Goal: Task Accomplishment & Management: Manage account settings

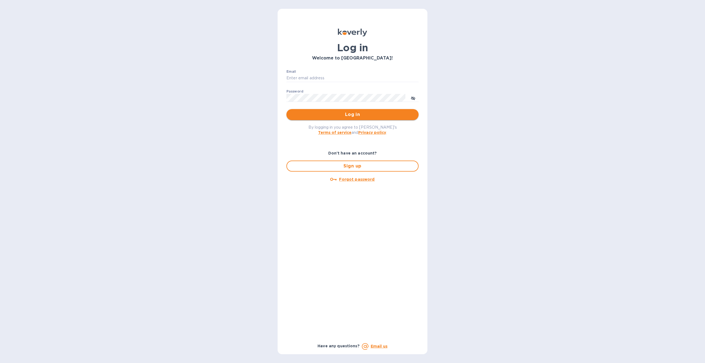
type input "[EMAIL_ADDRESS][DOMAIN_NAME]"
click at [335, 113] on span "Log in" at bounding box center [352, 114] width 123 height 7
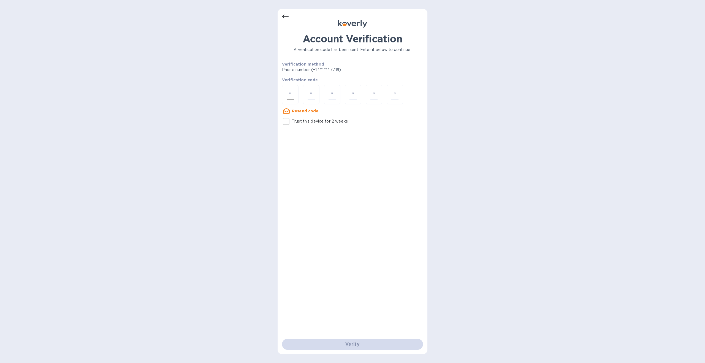
click at [293, 96] on input "number" at bounding box center [290, 95] width 7 height 10
click at [287, 124] on input "Trust this device for 2 weeks" at bounding box center [287, 122] width 12 height 12
checkbox input "true"
click at [290, 97] on input "number" at bounding box center [290, 95] width 7 height 10
type input "9"
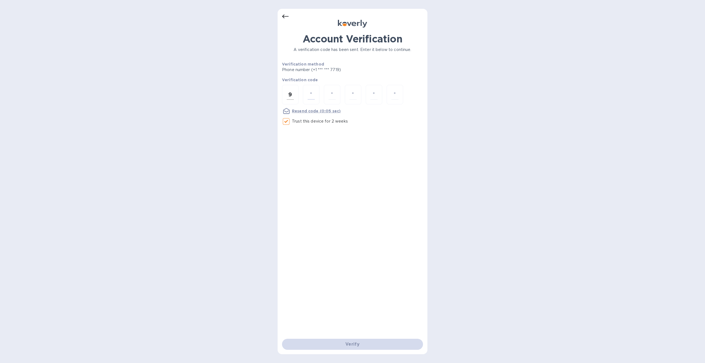
type input "6"
type input "0"
type input "6"
type input "9"
type input "2"
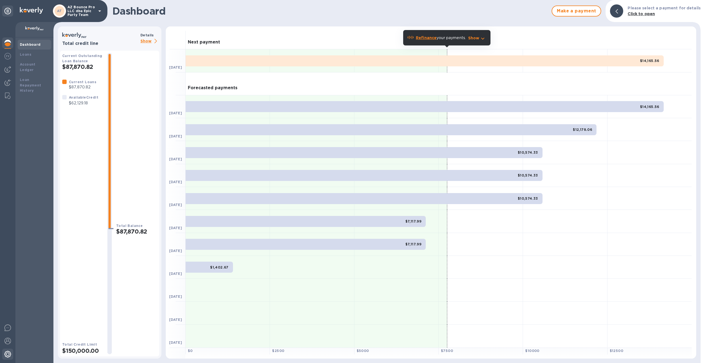
click at [9, 352] on img at bounding box center [7, 354] width 7 height 7
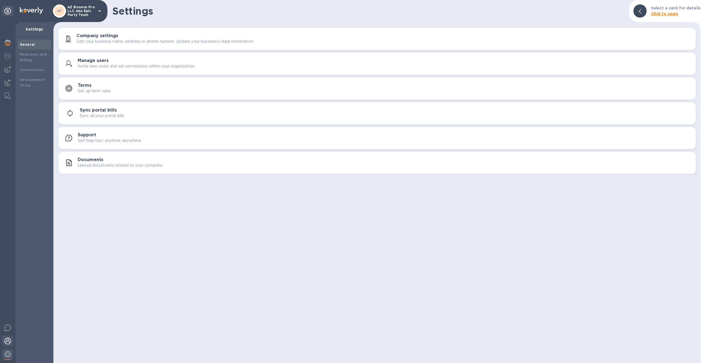
click at [7, 339] on img at bounding box center [7, 341] width 7 height 7
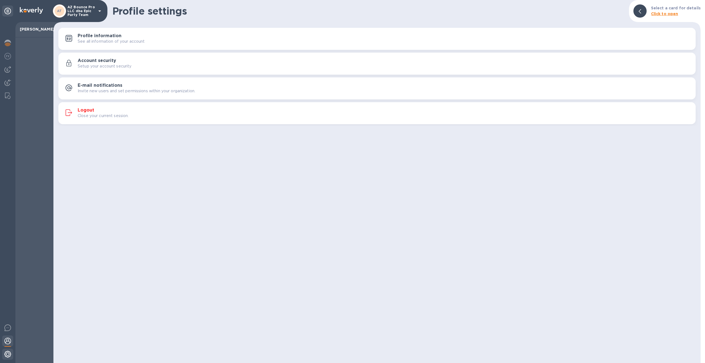
click at [7, 350] on div at bounding box center [7, 355] width 11 height 12
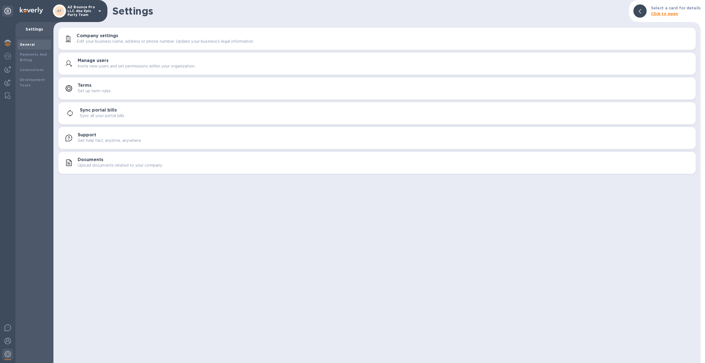
click at [100, 41] on p "Edit your business name, address or phone number. Update your business's legal …" at bounding box center [165, 42] width 177 height 6
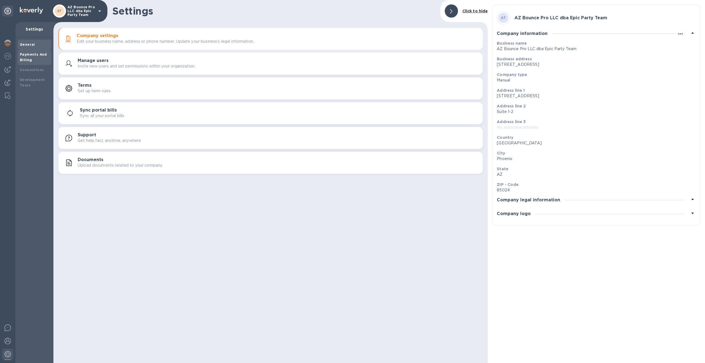
click at [31, 58] on div "Payments And Billing" at bounding box center [34, 57] width 29 height 11
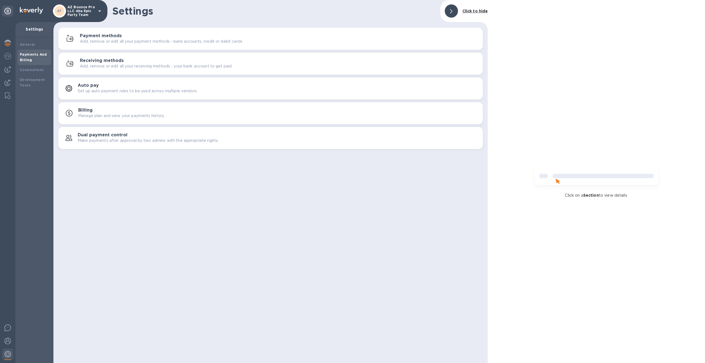
click at [121, 44] on p "Add, remove or edit all your payment methods - bank accounts, credit or debit c…" at bounding box center [161, 42] width 163 height 6
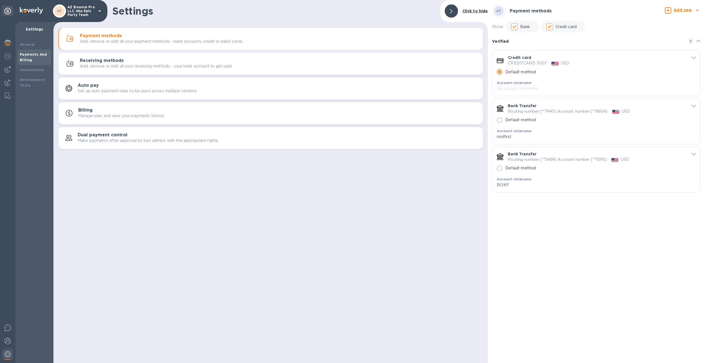
click at [499, 169] on input "Default method" at bounding box center [500, 169] width 12 height 12
radio input "false"
radio input "true"
click at [696, 106] on icon "default-method" at bounding box center [694, 106] width 4 height 2
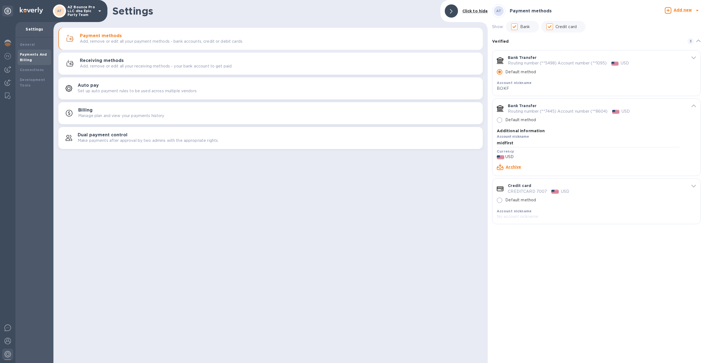
click at [515, 169] on link "Archive" at bounding box center [513, 167] width 15 height 4
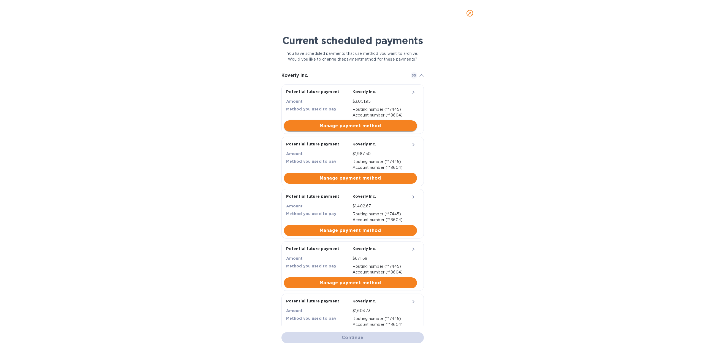
click at [365, 127] on span "Manage payment method" at bounding box center [351, 126] width 124 height 7
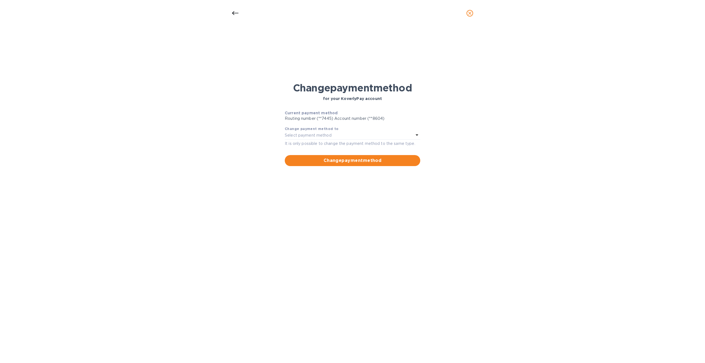
click at [372, 137] on div "Select payment method" at bounding box center [349, 136] width 129 height 8
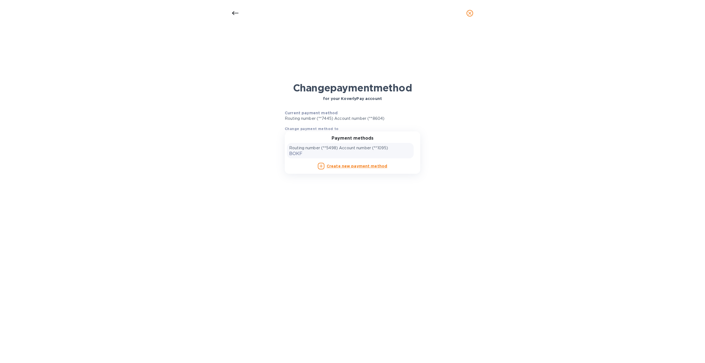
click at [367, 152] on div "Routing number (**5498) Account number (**1095) BOKF" at bounding box center [350, 150] width 122 height 11
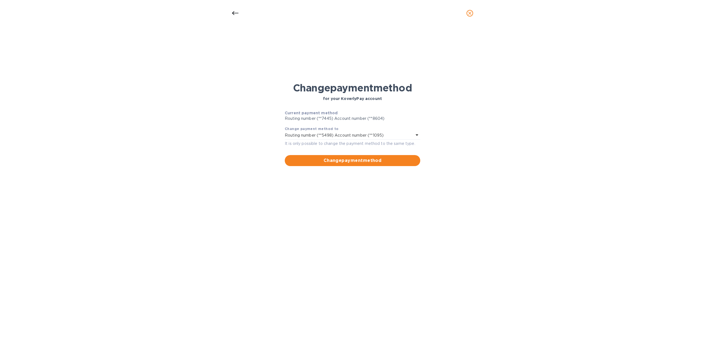
click at [364, 160] on span "Change payment method" at bounding box center [352, 160] width 127 height 7
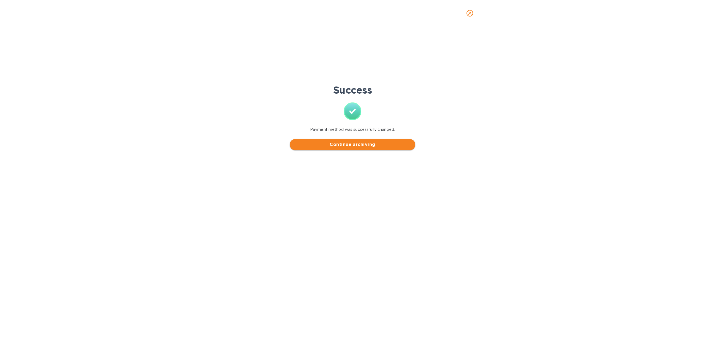
click at [364, 145] on span "Continue archiving" at bounding box center [352, 144] width 117 height 7
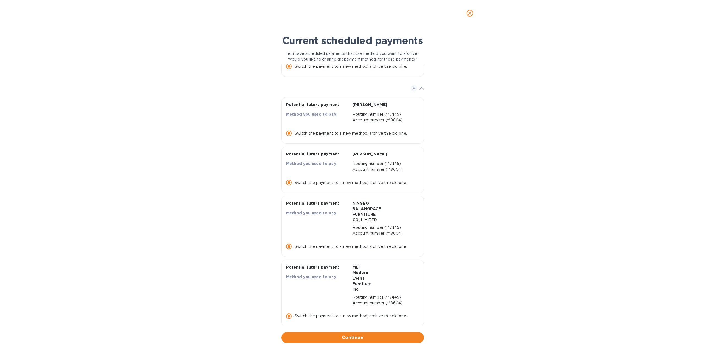
scroll to position [87, 0]
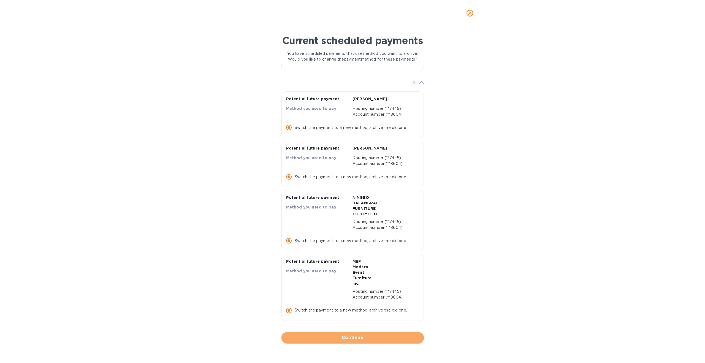
click at [352, 339] on span "Continue" at bounding box center [353, 338] width 134 height 7
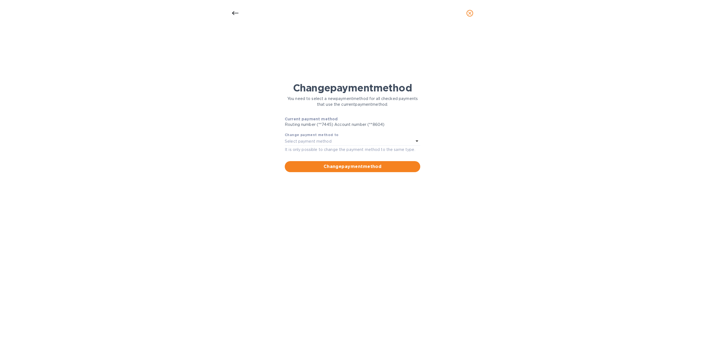
click at [349, 143] on div "Select payment method" at bounding box center [349, 142] width 129 height 8
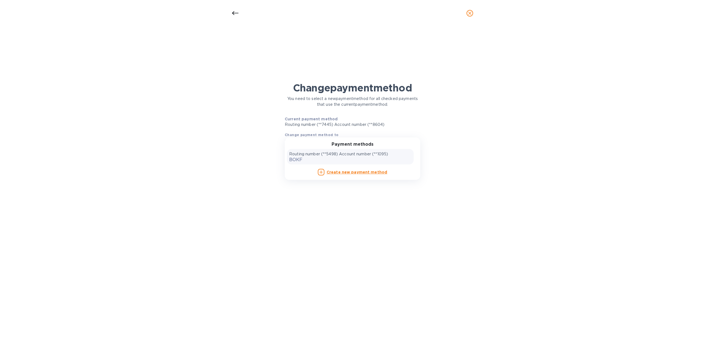
click at [348, 156] on p "Routing number (**5498) Account number (**1095)" at bounding box center [338, 154] width 99 height 6
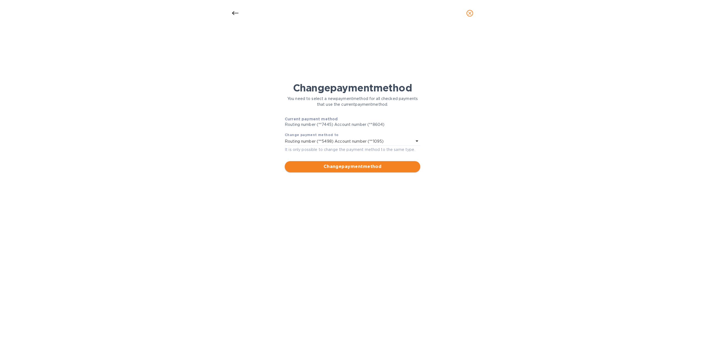
click at [349, 168] on span "Change payment method" at bounding box center [352, 166] width 127 height 7
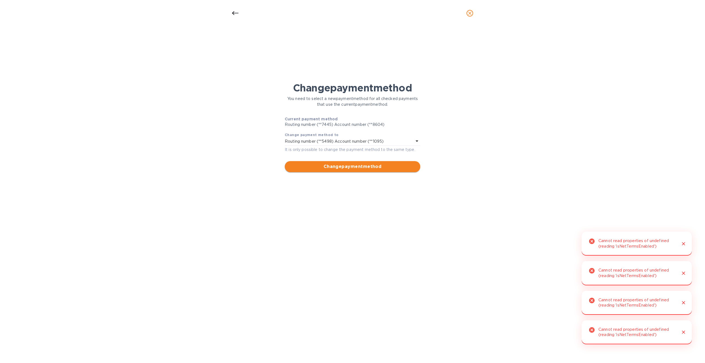
click at [383, 169] on span "Change payment method" at bounding box center [352, 166] width 127 height 7
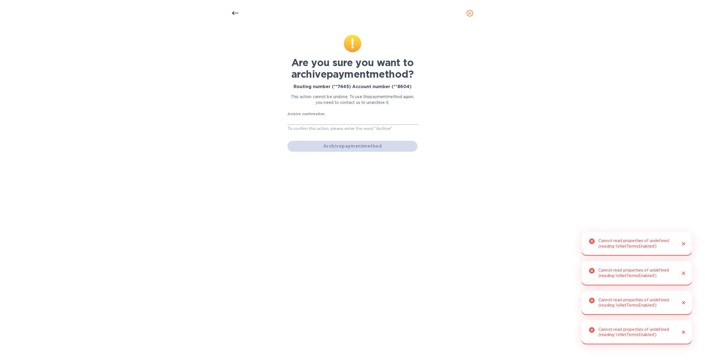
click at [341, 123] on input "text" at bounding box center [353, 121] width 130 height 8
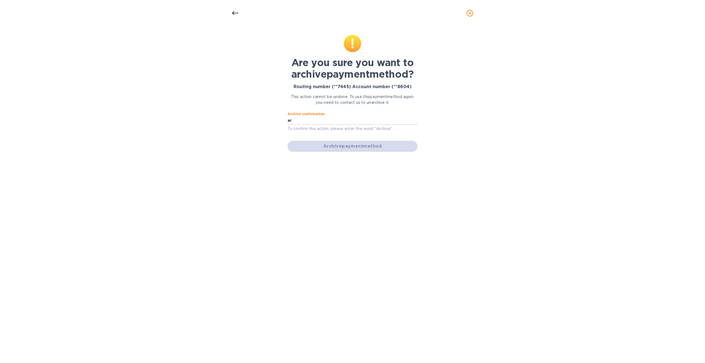
type input "a"
type input "Archive"
click at [402, 150] on button "Archive payment method" at bounding box center [353, 146] width 130 height 11
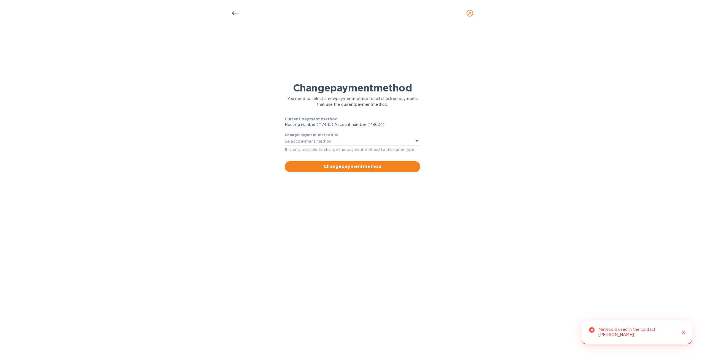
click at [340, 143] on div "Select payment method" at bounding box center [349, 142] width 129 height 8
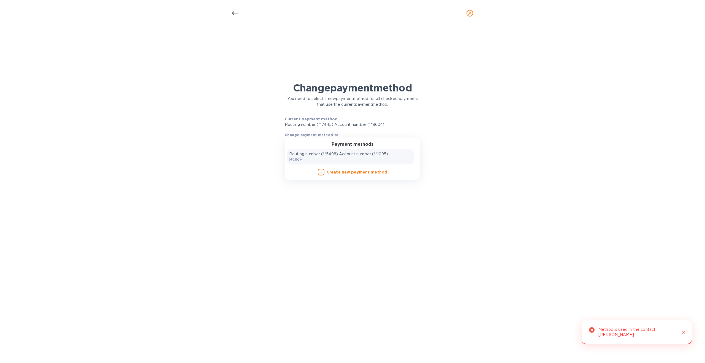
click at [341, 155] on p "Routing number (**5498) Account number (**1095)" at bounding box center [338, 154] width 99 height 6
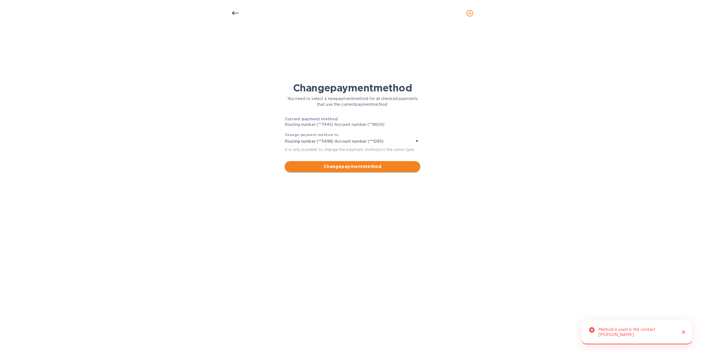
click at [339, 168] on span "Change payment method" at bounding box center [352, 166] width 127 height 7
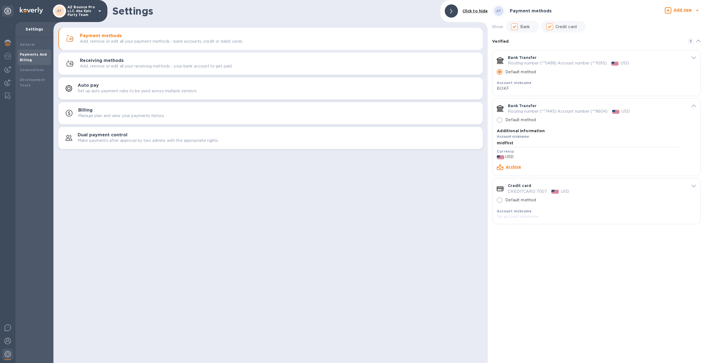
click at [519, 169] on link "Archive" at bounding box center [513, 167] width 15 height 4
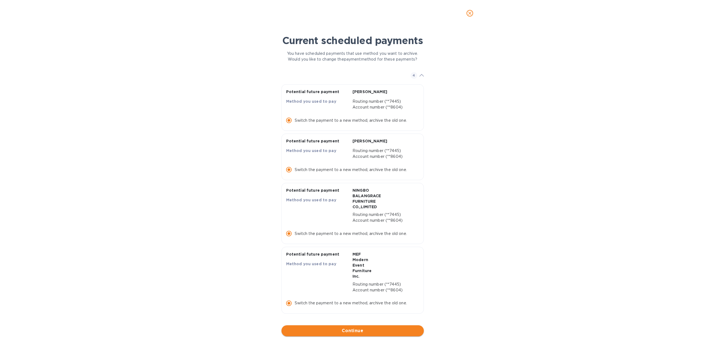
click at [346, 334] on span "Continue" at bounding box center [353, 331] width 134 height 7
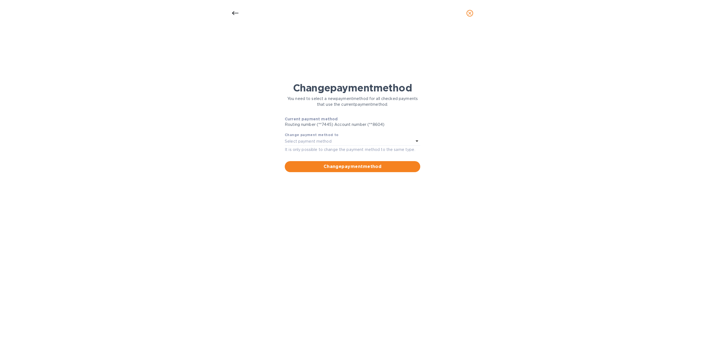
click at [355, 143] on div "Select payment method" at bounding box center [349, 142] width 129 height 8
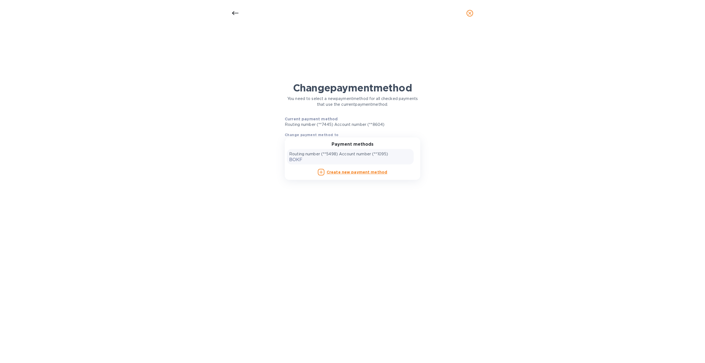
click at [352, 154] on p "Routing number (**5498) Account number (**1095)" at bounding box center [338, 154] width 99 height 6
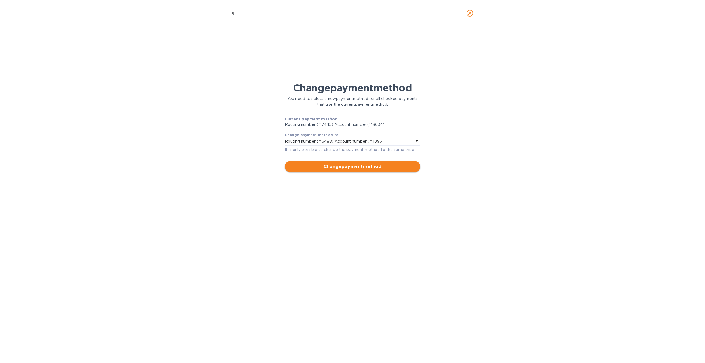
click at [350, 166] on span "Change payment method" at bounding box center [352, 166] width 127 height 7
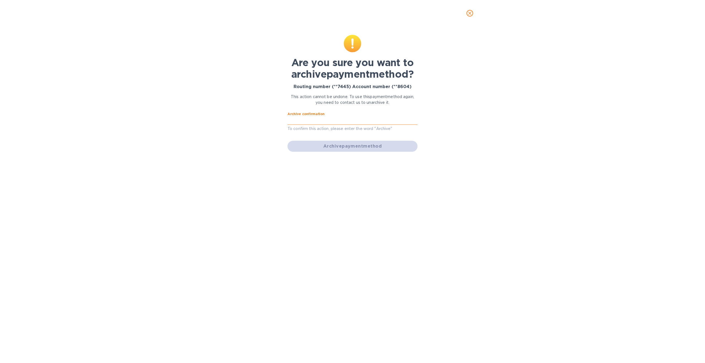
click at [336, 123] on input "text" at bounding box center [353, 121] width 130 height 8
type input "Archive"
click at [356, 147] on span "Archive payment method" at bounding box center [352, 146] width 121 height 7
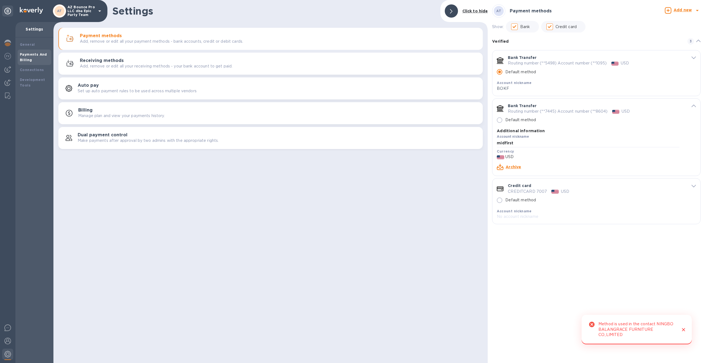
click at [685, 330] on icon "Close" at bounding box center [684, 330] width 6 height 6
click at [516, 168] on link "Archive" at bounding box center [513, 167] width 15 height 4
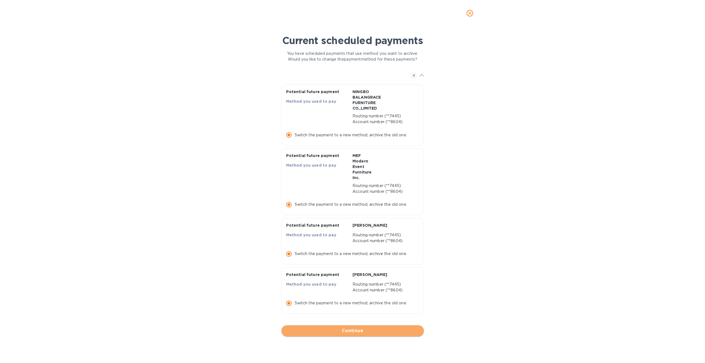
click at [380, 334] on span "Continue" at bounding box center [353, 331] width 134 height 7
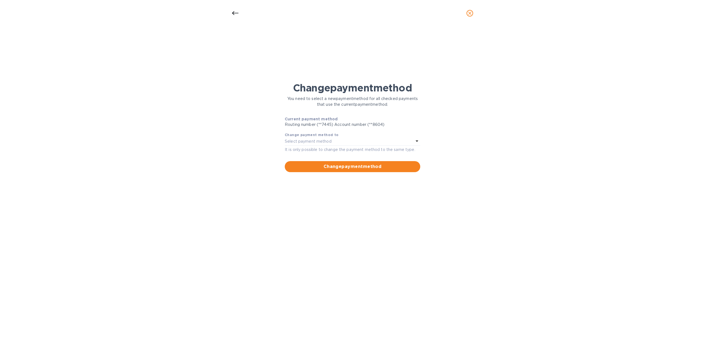
click at [360, 141] on div "Select payment method" at bounding box center [349, 142] width 129 height 8
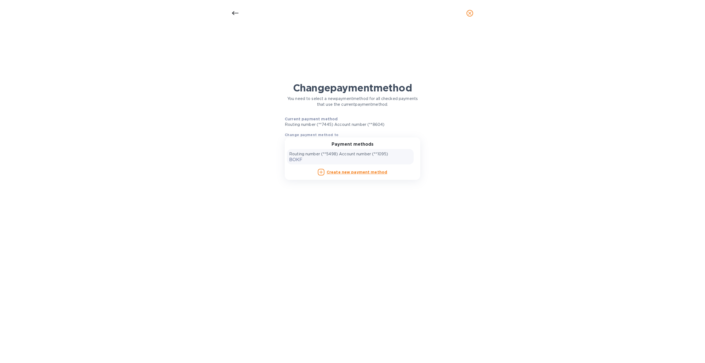
click at [353, 159] on div "Routing number (**5498) Account number (**1095) BOKF" at bounding box center [350, 156] width 122 height 11
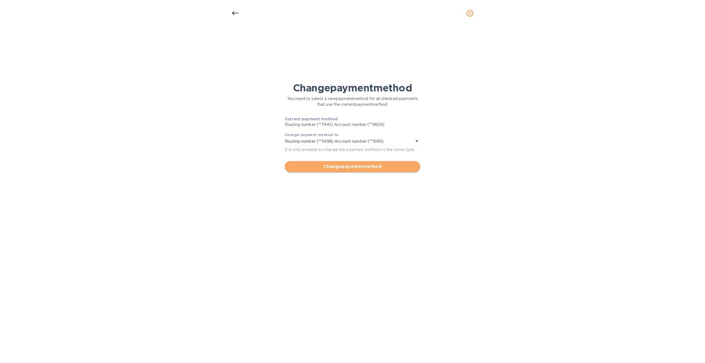
click at [355, 168] on span "Change payment method" at bounding box center [352, 166] width 127 height 7
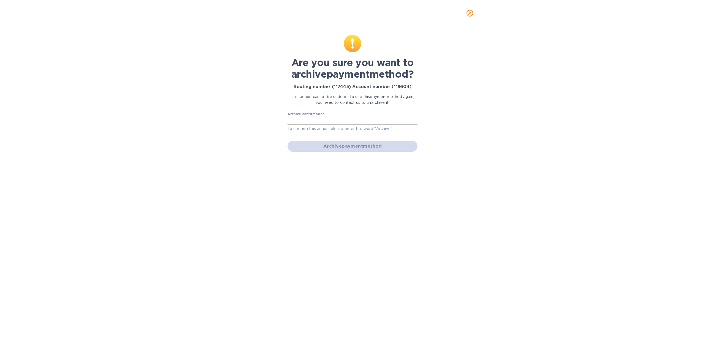
click at [316, 124] on input "text" at bounding box center [353, 121] width 130 height 8
type input "Archive"
click at [361, 147] on span "Archive payment method" at bounding box center [352, 146] width 121 height 7
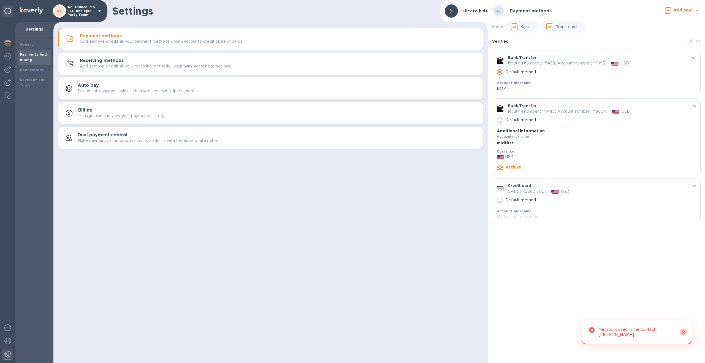
click at [685, 332] on icon "Close" at bounding box center [684, 333] width 6 height 6
click at [517, 169] on link "Archive" at bounding box center [513, 167] width 15 height 4
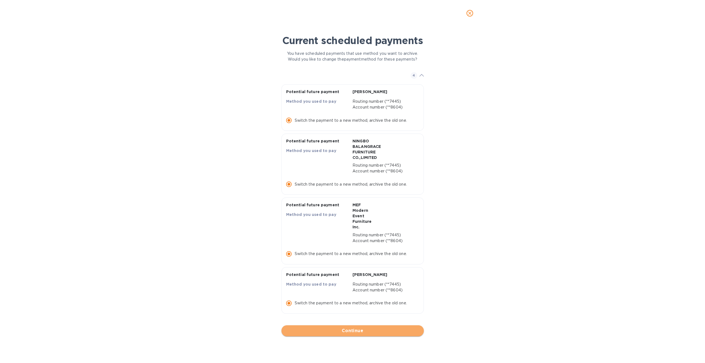
click at [378, 334] on span "Continue" at bounding box center [353, 331] width 134 height 7
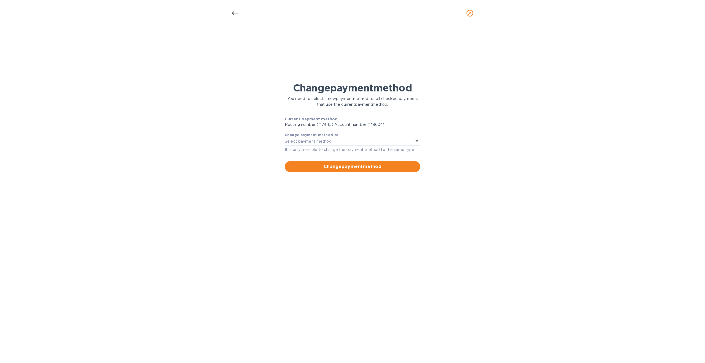
click at [347, 143] on div "Select payment method" at bounding box center [349, 142] width 129 height 8
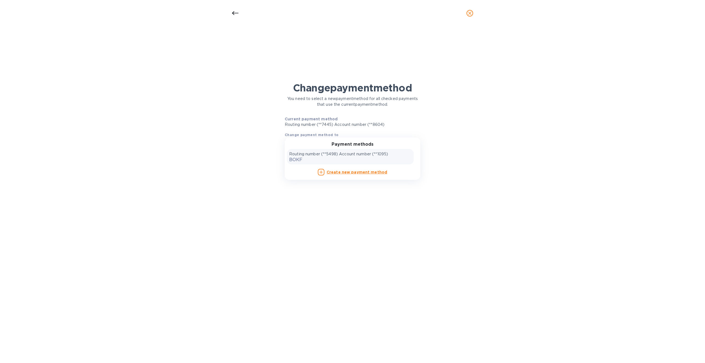
click at [348, 156] on p "Routing number (**5498) Account number (**1095)" at bounding box center [338, 154] width 99 height 6
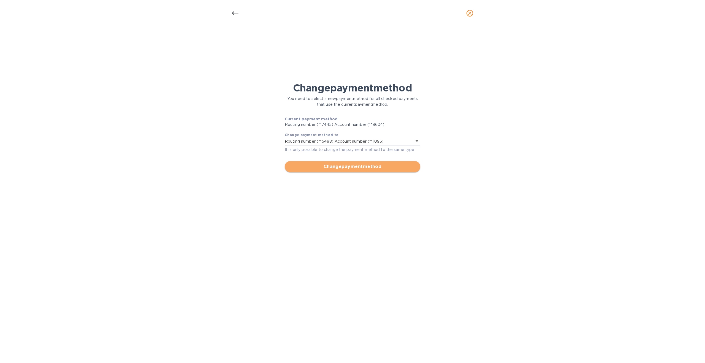
click at [350, 168] on span "Change payment method" at bounding box center [352, 166] width 127 height 7
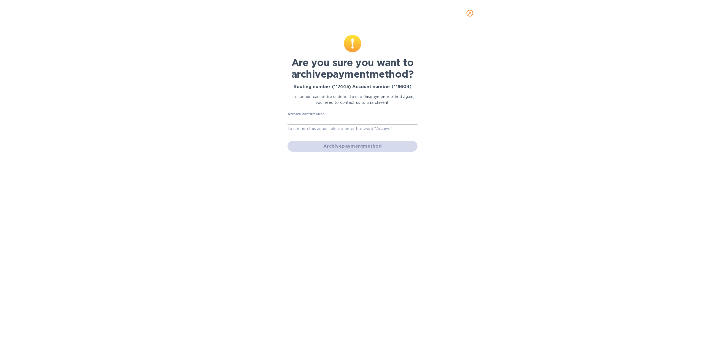
click at [332, 122] on input "text" at bounding box center [353, 121] width 130 height 8
type input "Archive"
click at [345, 146] on span "Archive payment method" at bounding box center [352, 146] width 121 height 7
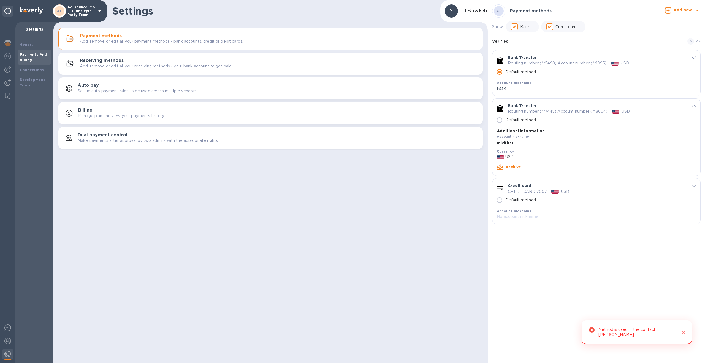
click at [518, 168] on link "Archive" at bounding box center [513, 167] width 15 height 4
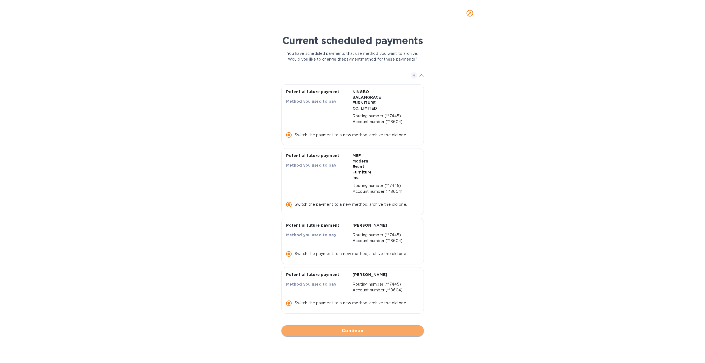
click at [344, 334] on span "Continue" at bounding box center [353, 331] width 134 height 7
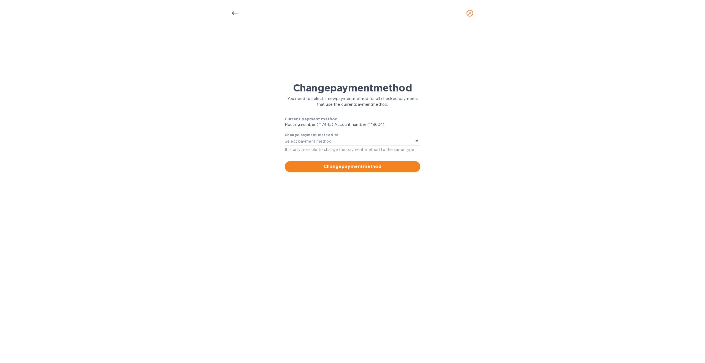
click at [333, 142] on div "Select payment method" at bounding box center [349, 142] width 129 height 8
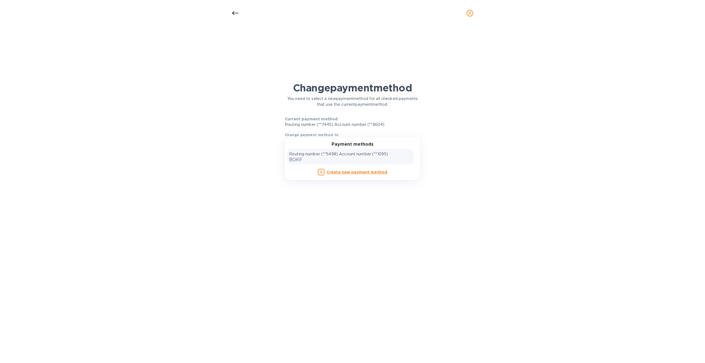
click at [332, 155] on p "Routing number (**5498) Account number (**1095)" at bounding box center [338, 154] width 99 height 6
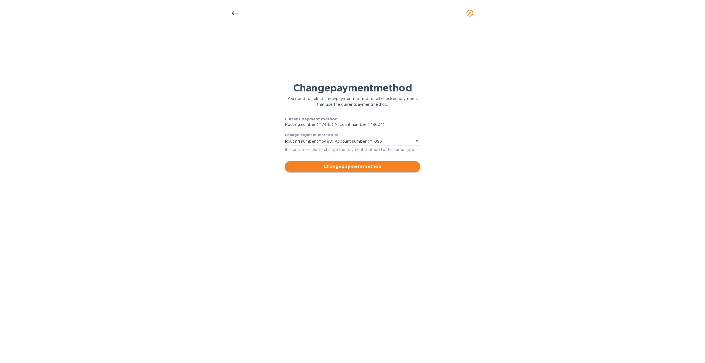
click at [344, 168] on span "Change payment method" at bounding box center [352, 166] width 127 height 7
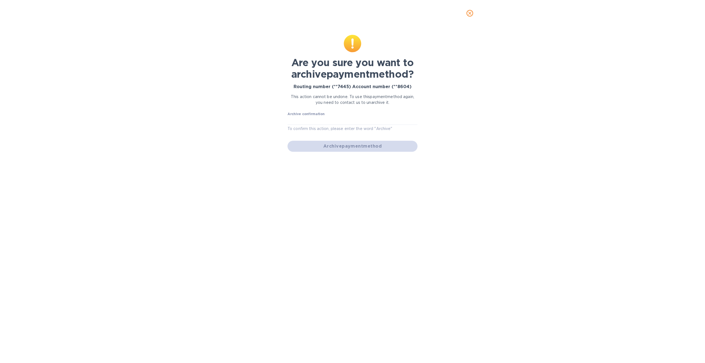
click at [327, 127] on p "To confirm this action, please enter the word "Archive"" at bounding box center [353, 129] width 130 height 6
click at [328, 122] on input "text" at bounding box center [353, 121] width 130 height 8
type input "Archive"
click at [343, 143] on button "Archive payment method" at bounding box center [353, 146] width 130 height 11
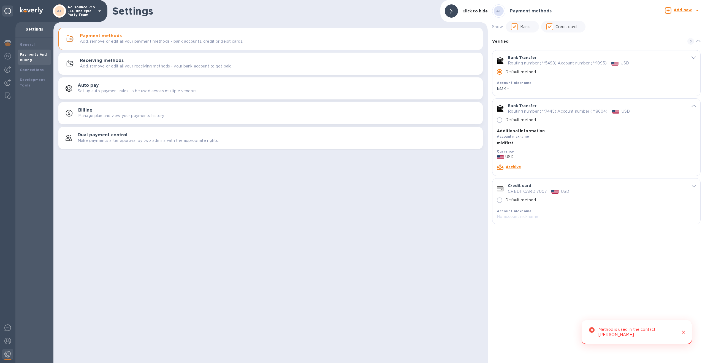
click at [686, 333] on icon "Close" at bounding box center [684, 333] width 6 height 6
click at [4, 43] on img at bounding box center [7, 43] width 7 height 7
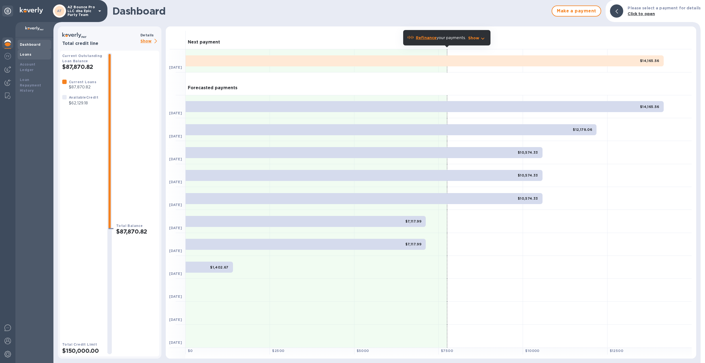
click at [27, 52] on b "Loans" at bounding box center [26, 54] width 12 height 4
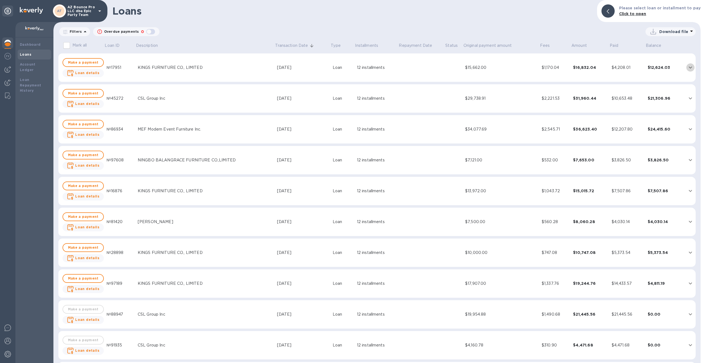
click at [688, 69] on icon "expand row" at bounding box center [691, 67] width 7 height 7
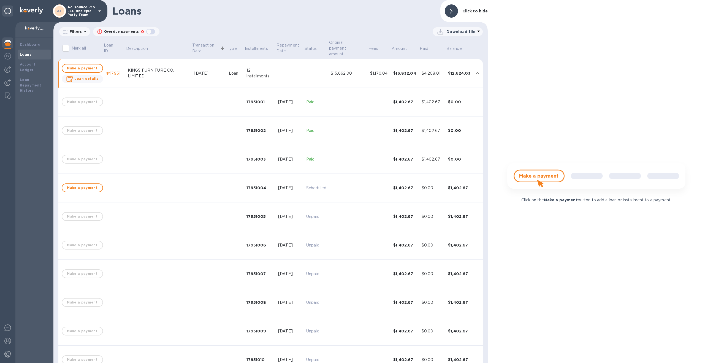
scroll to position [38, 0]
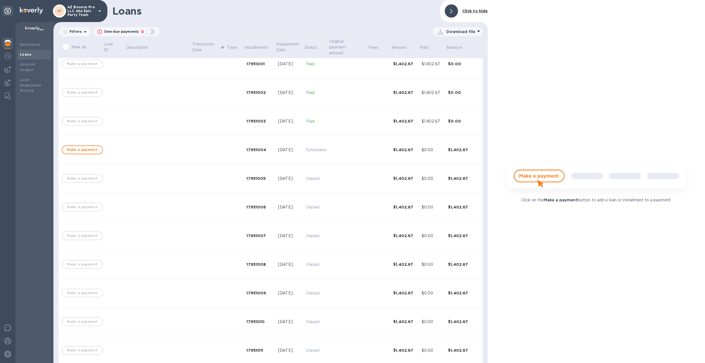
click at [334, 145] on td at bounding box center [348, 150] width 39 height 29
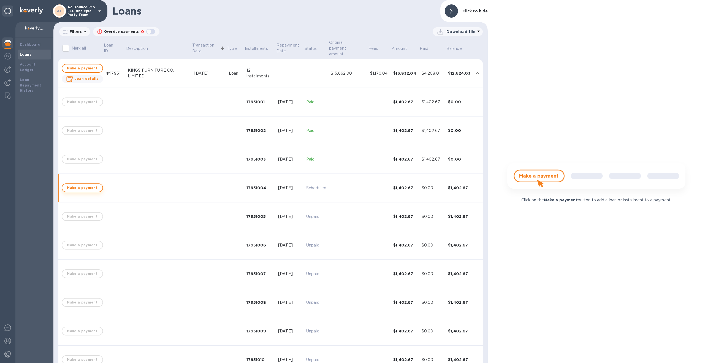
click at [90, 185] on span "Make a payment" at bounding box center [82, 188] width 31 height 7
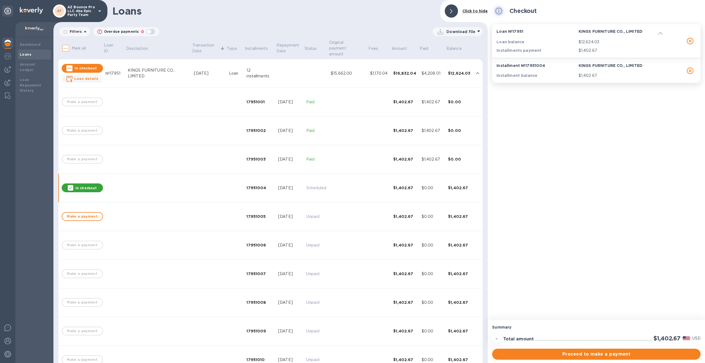
click at [607, 44] on p "$12,624.03" at bounding box center [619, 42] width 80 height 6
click at [7, 355] on img at bounding box center [7, 354] width 7 height 7
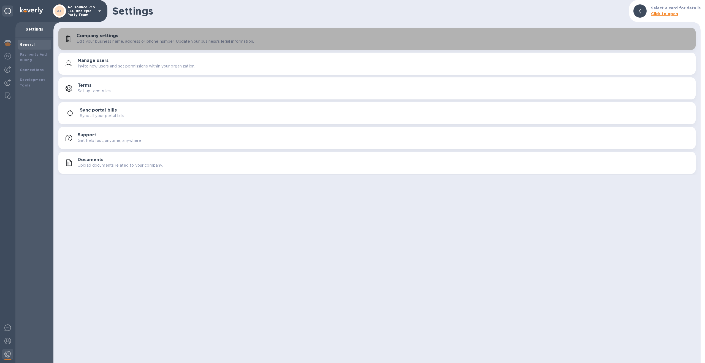
click at [106, 39] on p "Edit your business name, address or phone number. Update your business's legal …" at bounding box center [165, 42] width 177 height 6
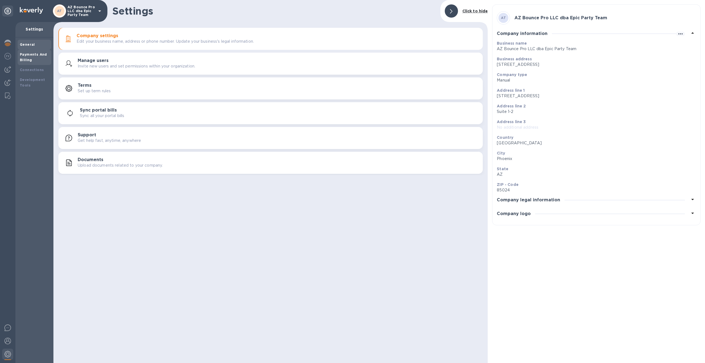
click at [31, 60] on div "Payments And Billing" at bounding box center [34, 57] width 29 height 11
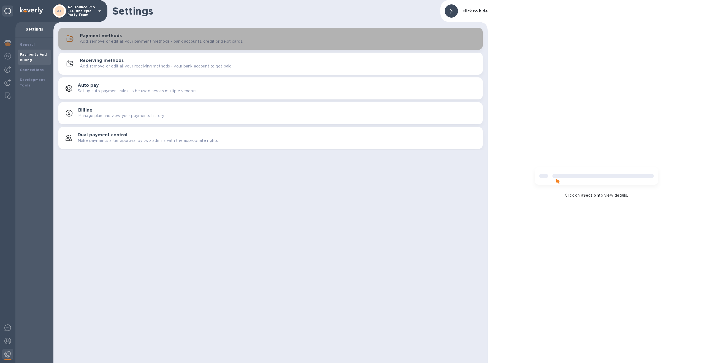
click at [96, 39] on p "Add, remove or edit all your payment methods - bank accounts, credit or debit c…" at bounding box center [161, 42] width 163 height 6
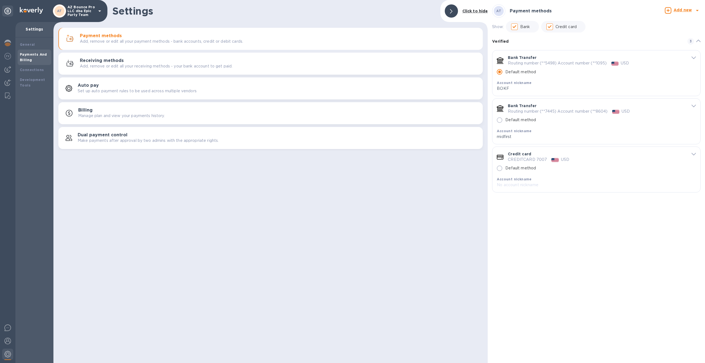
click at [693, 105] on icon "default-method" at bounding box center [694, 106] width 4 height 2
click at [511, 166] on link "Archive" at bounding box center [513, 167] width 15 height 4
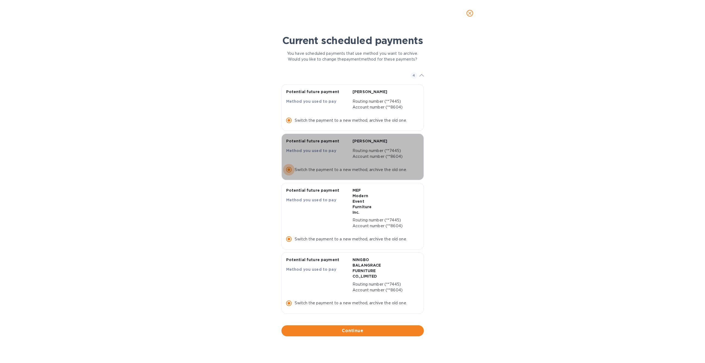
click at [289, 176] on input "Switch the payment to a new method, archive the old one." at bounding box center [289, 170] width 12 height 12
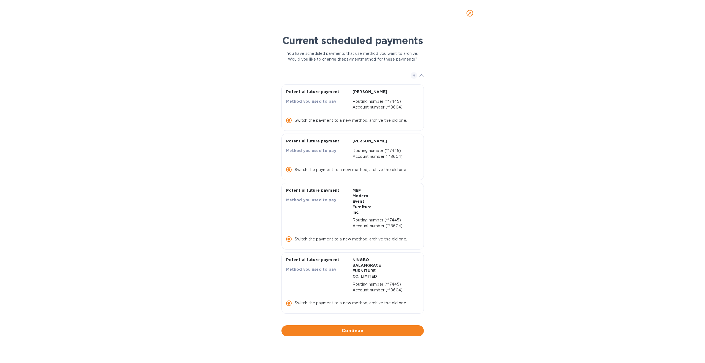
click at [288, 245] on input "Switch the payment to a new method, archive the old one." at bounding box center [289, 239] width 12 height 12
click at [343, 334] on span "Continue" at bounding box center [353, 331] width 134 height 7
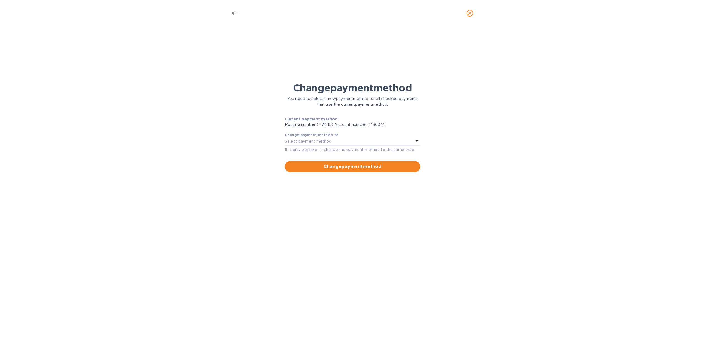
click at [408, 143] on div "Select payment method" at bounding box center [349, 142] width 129 height 8
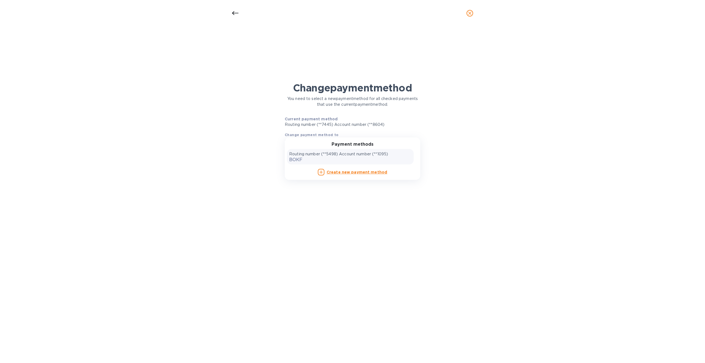
click at [368, 158] on div "Routing number (**5498) Account number (**1095) BOKF" at bounding box center [350, 156] width 122 height 11
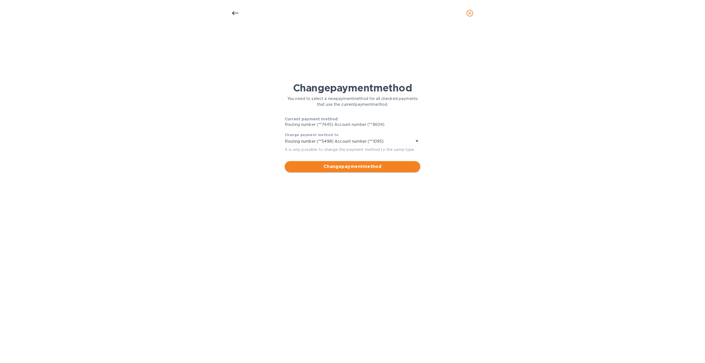
click at [366, 168] on span "Change payment method" at bounding box center [352, 166] width 127 height 7
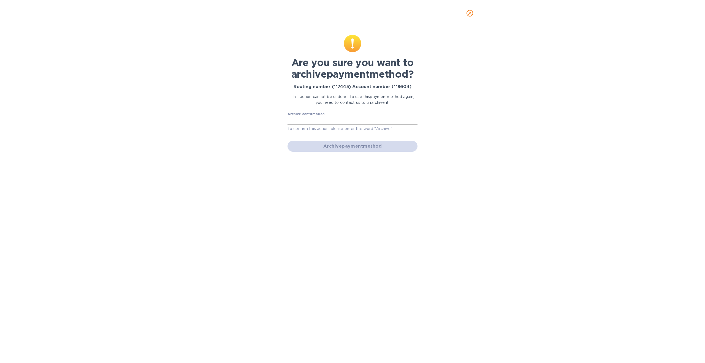
click at [327, 122] on input "text" at bounding box center [353, 121] width 130 height 8
type input "Archive"
click at [340, 148] on span "Archive payment method" at bounding box center [352, 146] width 121 height 7
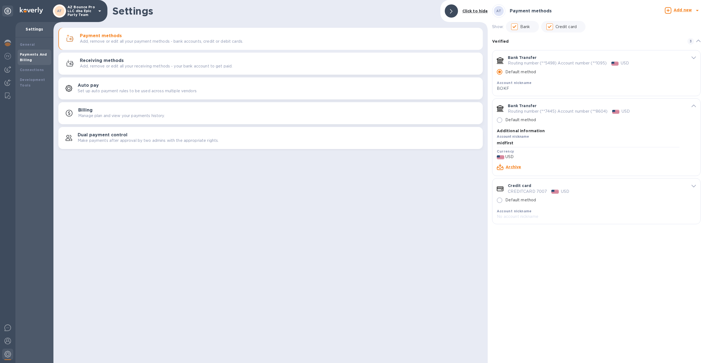
click at [206, 93] on div "Auto pay Set up auto payment rules to be used across multiple vendors" at bounding box center [278, 88] width 401 height 11
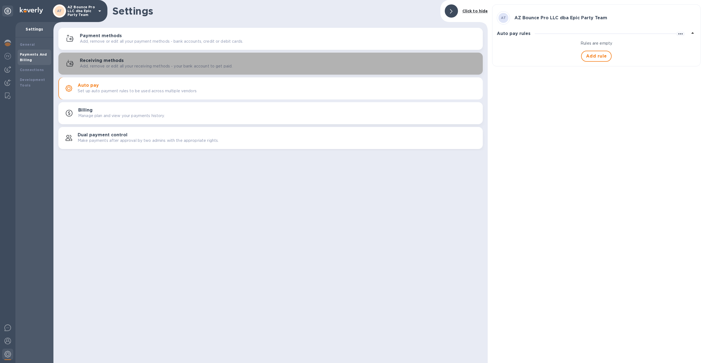
click at [210, 68] on p "Add, remove or edit all your receiving methods - your bank account to get paid." at bounding box center [156, 66] width 153 height 6
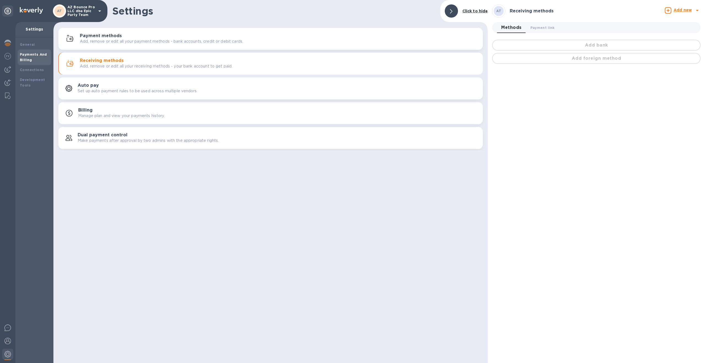
click at [157, 43] on p "Add, remove or edit all your payment methods - bank accounts, credit or debit c…" at bounding box center [161, 42] width 163 height 6
